Goal: Check status: Check status

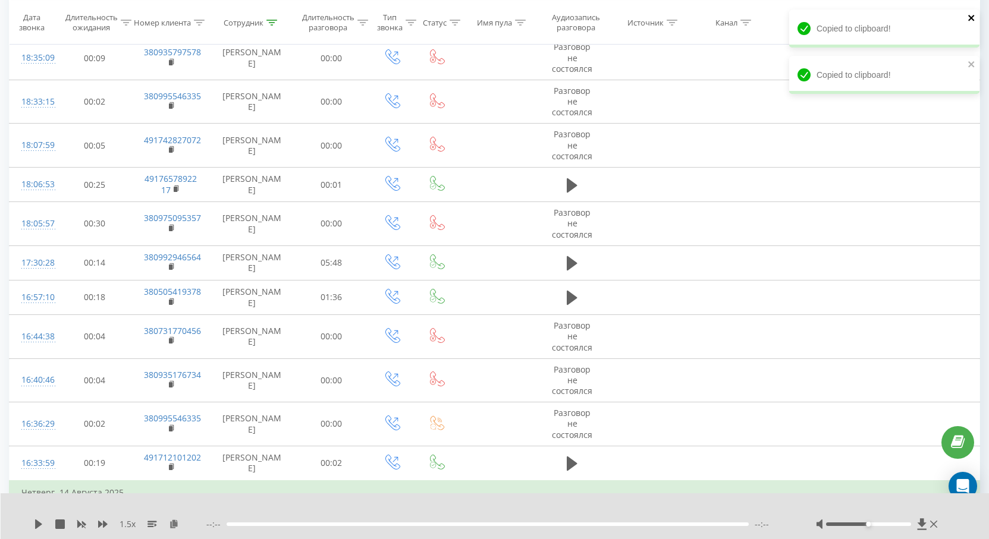
click at [972, 15] on icon "close" at bounding box center [971, 18] width 8 height 10
click at [963, 55] on div "Copied to clipboard! Copied to clipboard!" at bounding box center [884, 33] width 190 height 46
click at [102, 526] on icon at bounding box center [103, 525] width 10 height 10
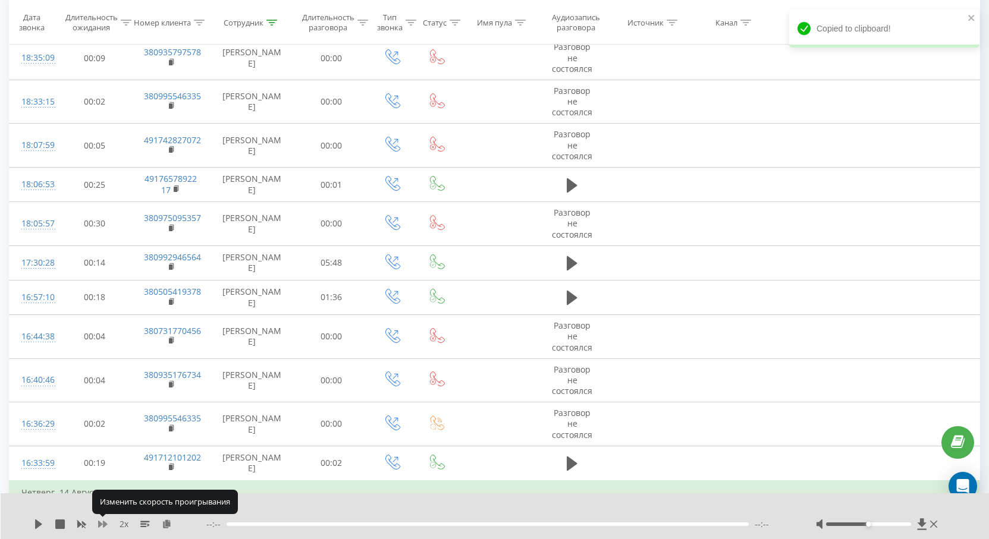
click at [103, 526] on icon at bounding box center [103, 525] width 10 height 10
click at [149, 523] on icon at bounding box center [152, 525] width 10 height 10
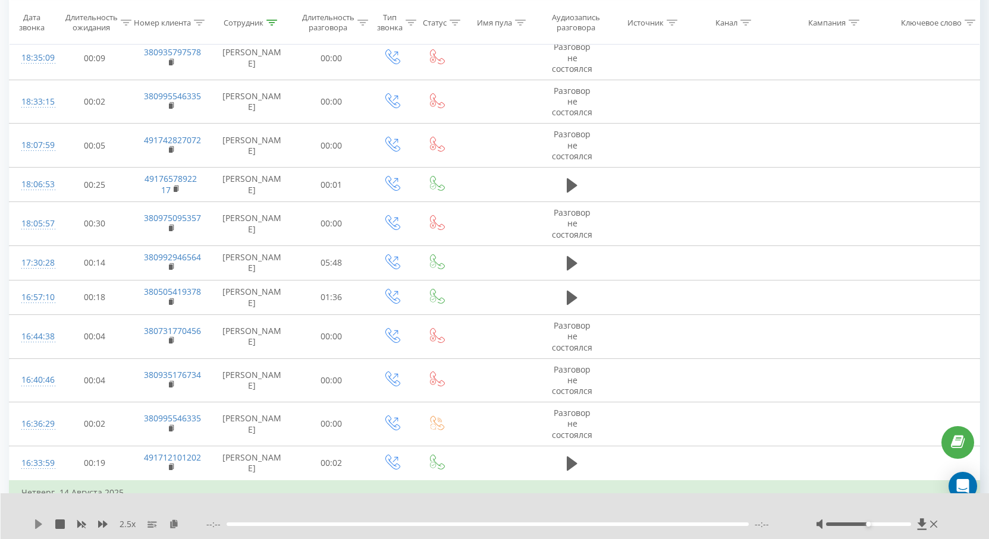
click at [36, 525] on icon at bounding box center [38, 525] width 7 height 10
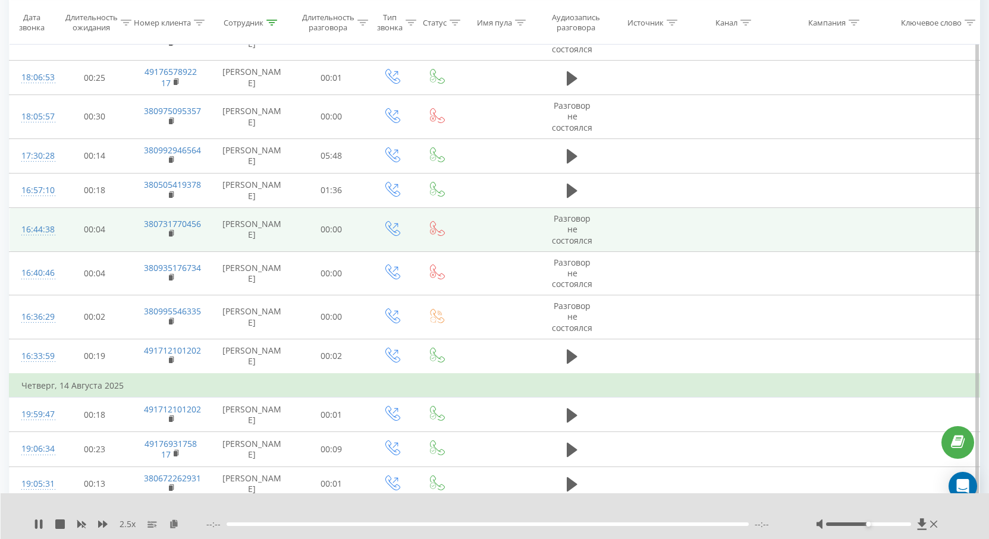
scroll to position [840, 0]
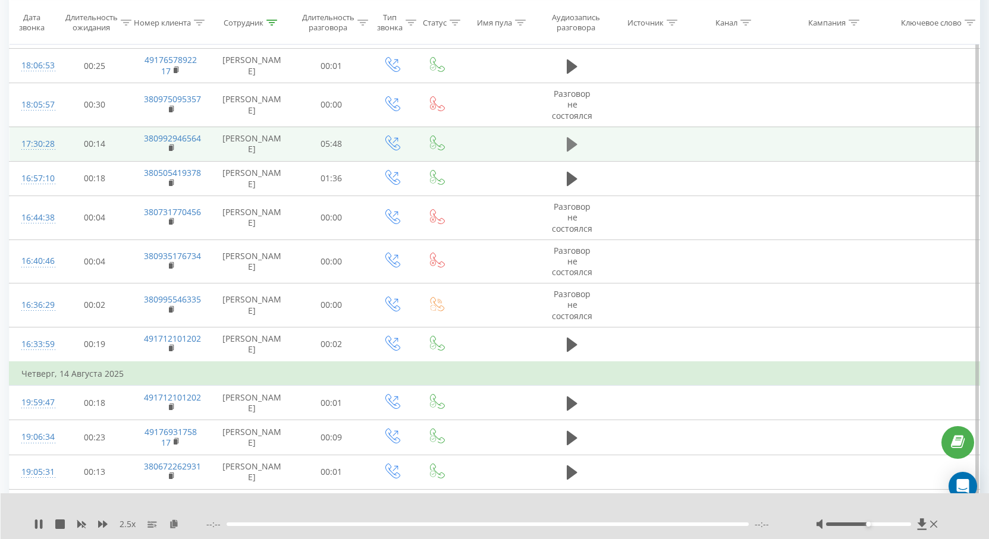
click at [572, 142] on icon at bounding box center [572, 144] width 11 height 14
click at [154, 524] on icon at bounding box center [152, 525] width 10 height 10
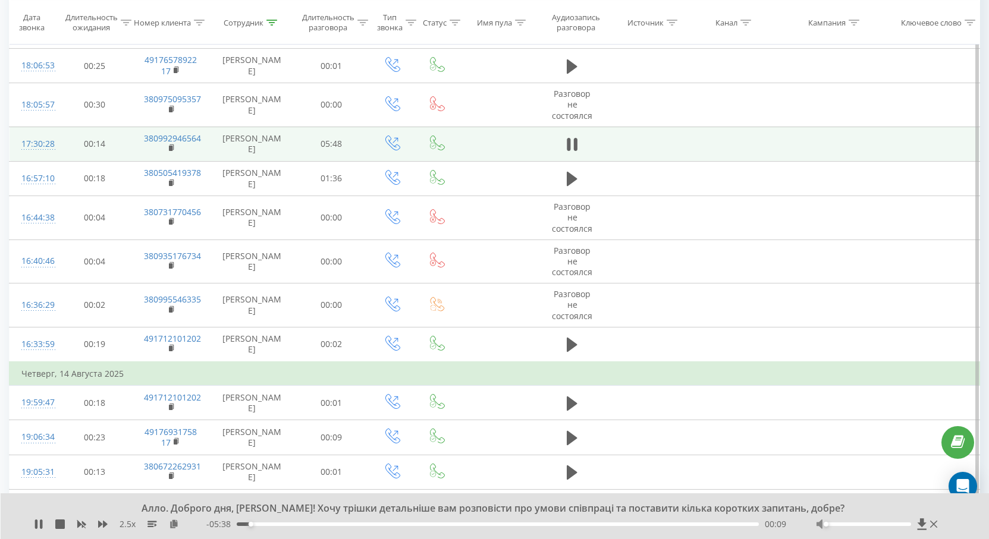
drag, startPoint x: 864, startPoint y: 524, endPoint x: 819, endPoint y: 524, distance: 45.2
click at [816, 524] on div at bounding box center [878, 524] width 124 height 12
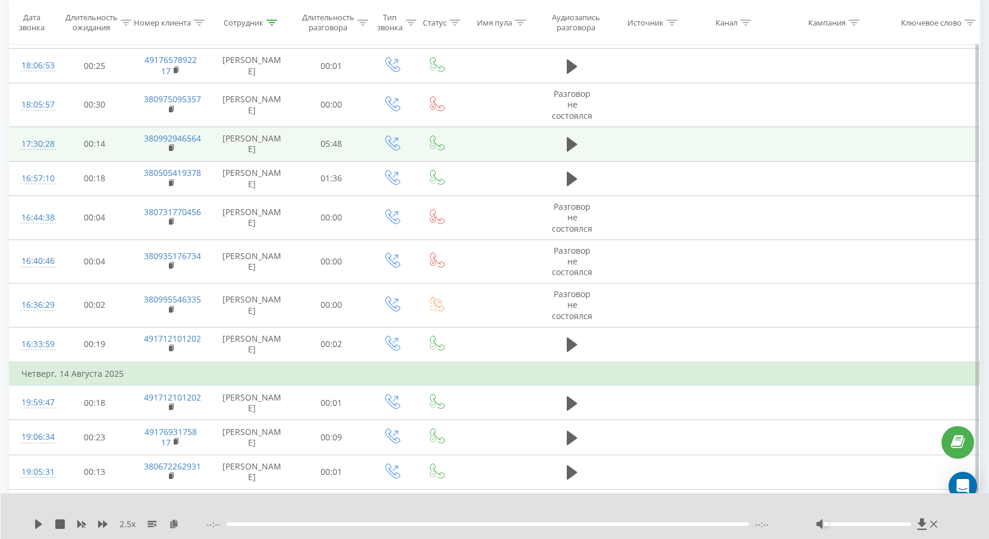
drag, startPoint x: 533, startPoint y: 527, endPoint x: 549, endPoint y: 538, distance: 19.3
click at [533, 527] on div "--:-- --:--" at bounding box center [496, 524] width 580 height 12
click at [40, 520] on icon at bounding box center [39, 525] width 10 height 10
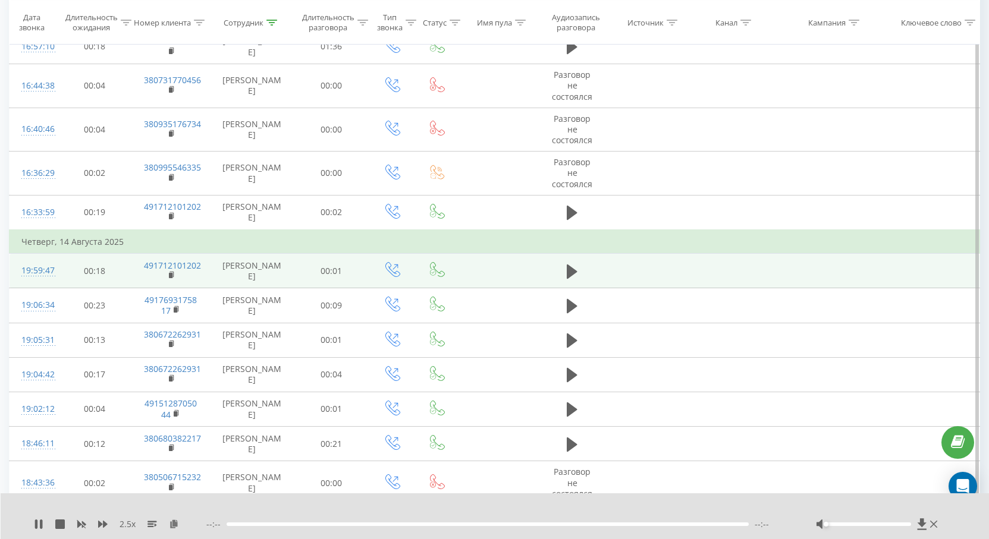
scroll to position [1086, 0]
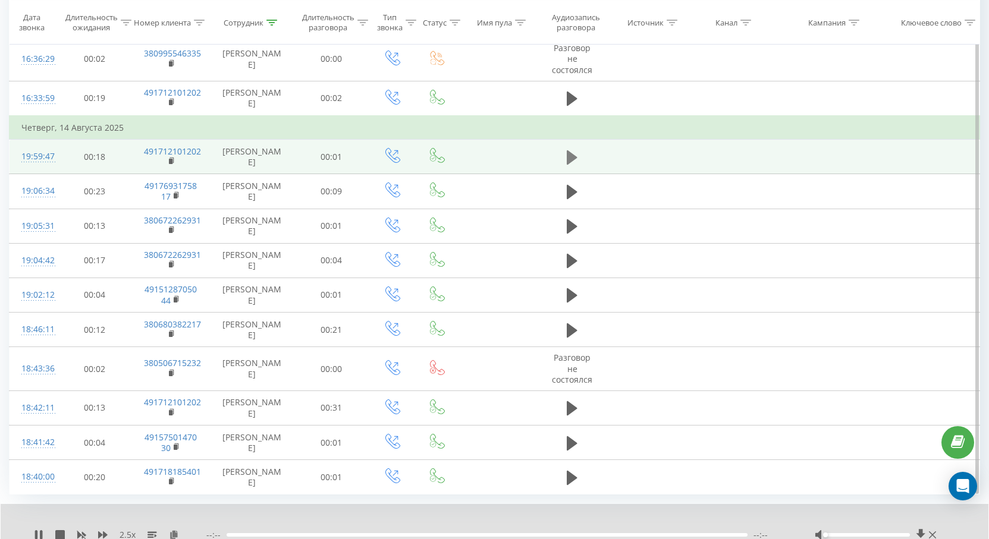
click at [577, 158] on icon at bounding box center [572, 157] width 11 height 17
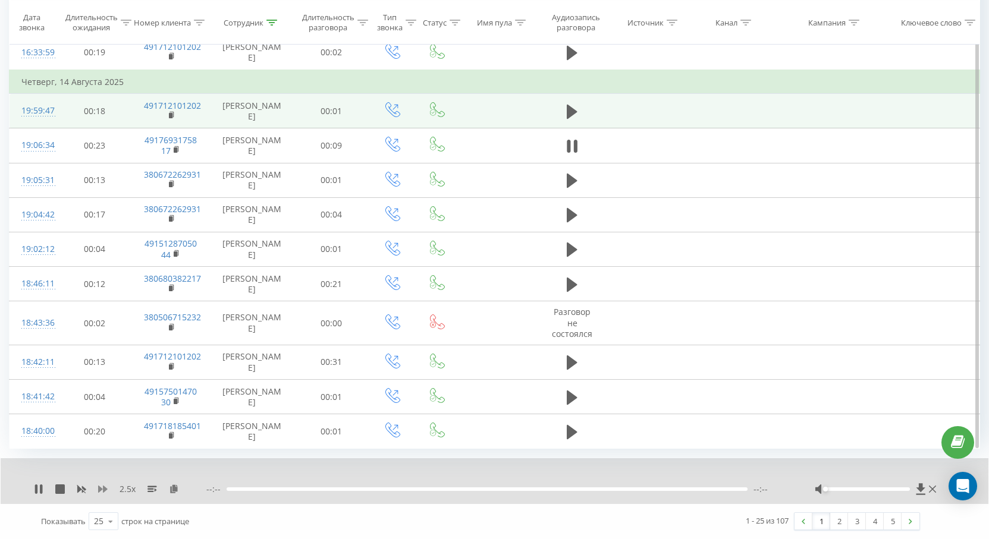
click at [105, 489] on icon at bounding box center [103, 489] width 10 height 7
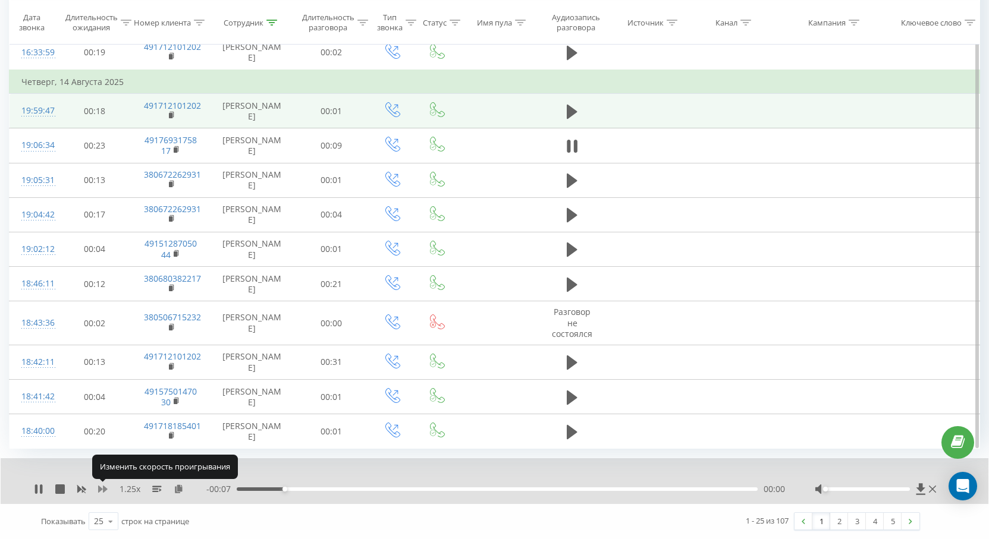
click at [105, 489] on icon at bounding box center [103, 489] width 10 height 7
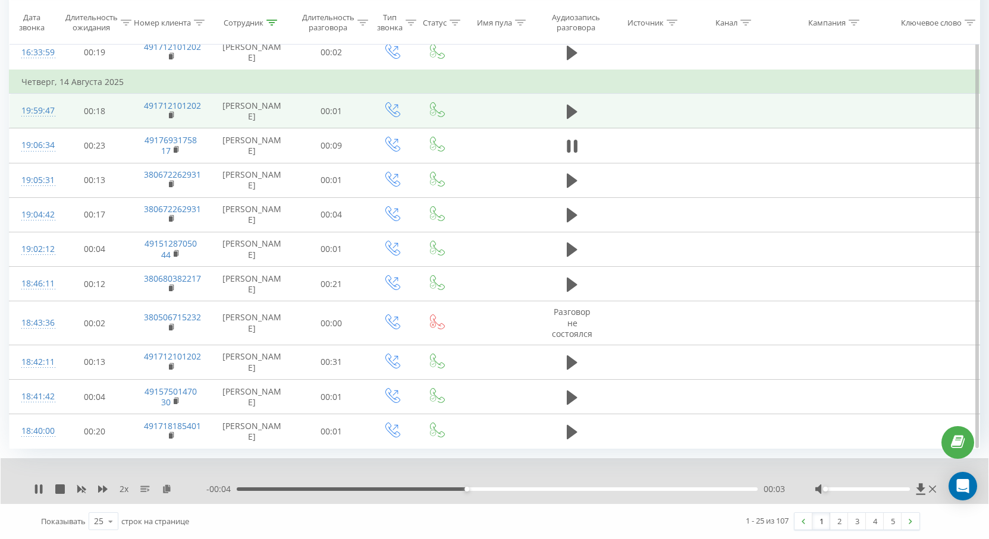
click at [143, 488] on rect at bounding box center [145, 486] width 10 height 1
drag, startPoint x: 103, startPoint y: 490, endPoint x: 122, endPoint y: 493, distance: 19.3
click at [104, 490] on icon at bounding box center [103, 489] width 10 height 7
click at [103, 488] on icon at bounding box center [103, 490] width 10 height 10
click at [39, 491] on icon at bounding box center [38, 490] width 7 height 10
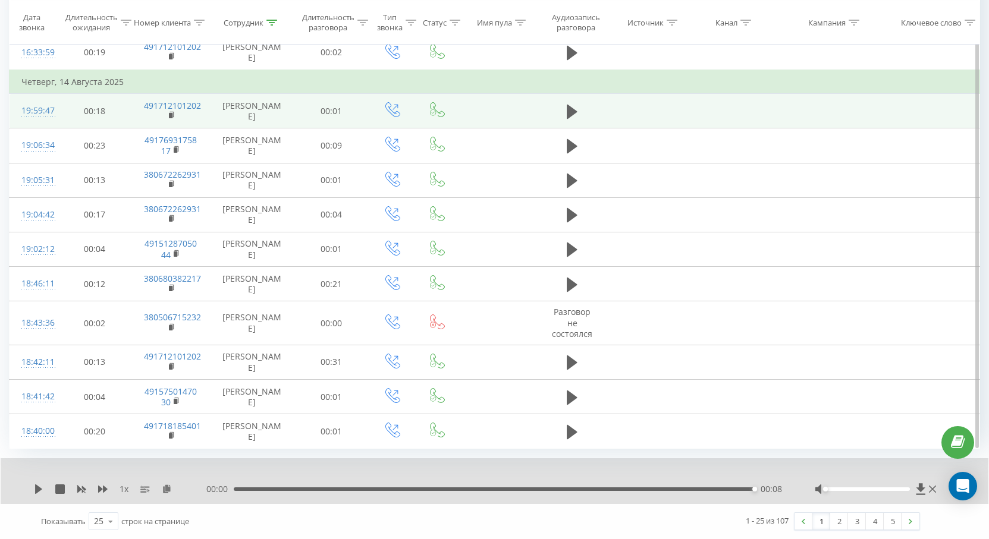
click at [31, 492] on div "1 x 00:00 00:08 00:08" at bounding box center [495, 481] width 988 height 46
click at [37, 490] on icon at bounding box center [38, 490] width 7 height 10
click at [574, 114] on icon at bounding box center [572, 111] width 11 height 17
click at [142, 488] on rect at bounding box center [145, 487] width 10 height 1
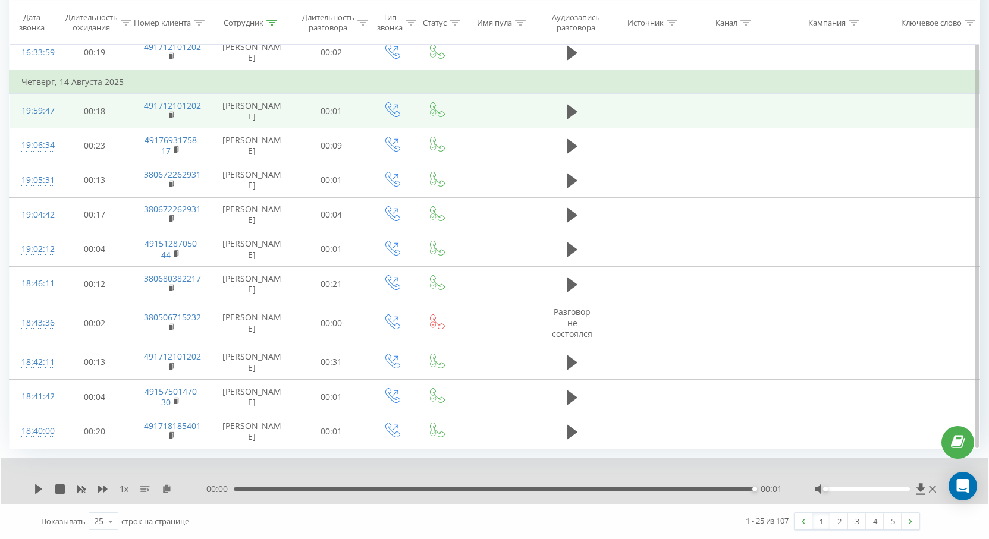
click at [147, 491] on icon at bounding box center [145, 490] width 10 height 10
click at [39, 489] on icon at bounding box center [38, 490] width 7 height 10
click at [564, 113] on td at bounding box center [572, 111] width 72 height 34
click at [571, 112] on icon at bounding box center [572, 112] width 11 height 14
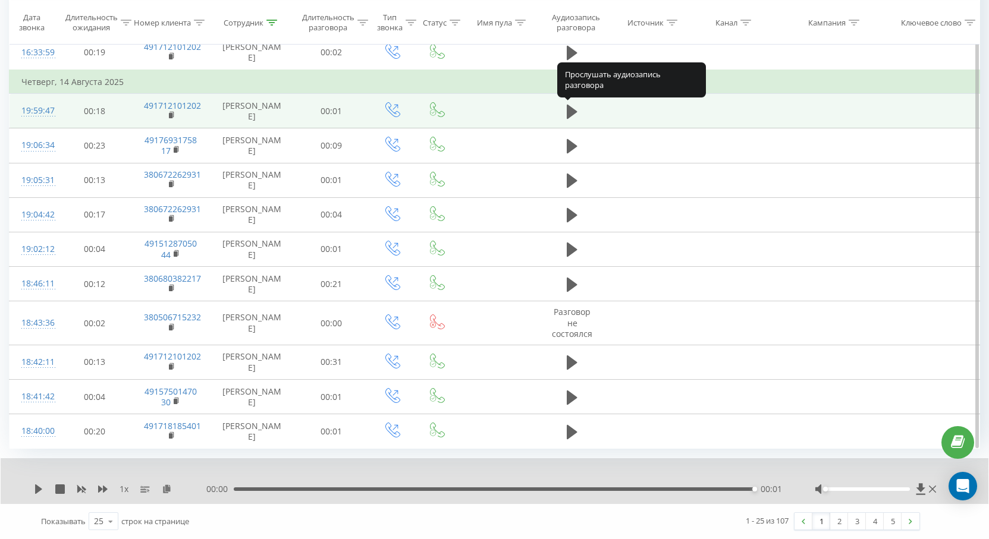
click at [571, 112] on icon at bounding box center [572, 112] width 11 height 14
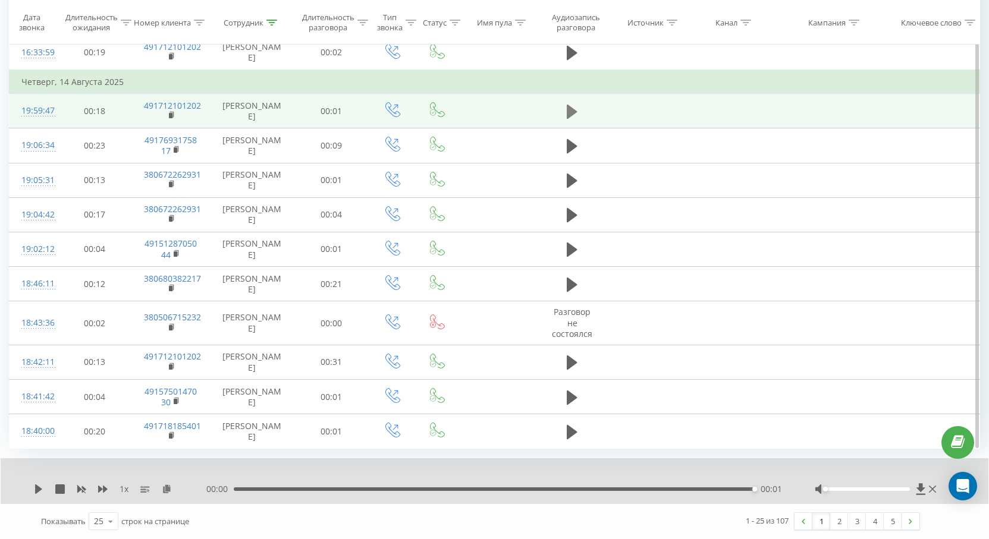
click at [568, 115] on icon at bounding box center [572, 112] width 11 height 14
